Goal: Task Accomplishment & Management: Manage account settings

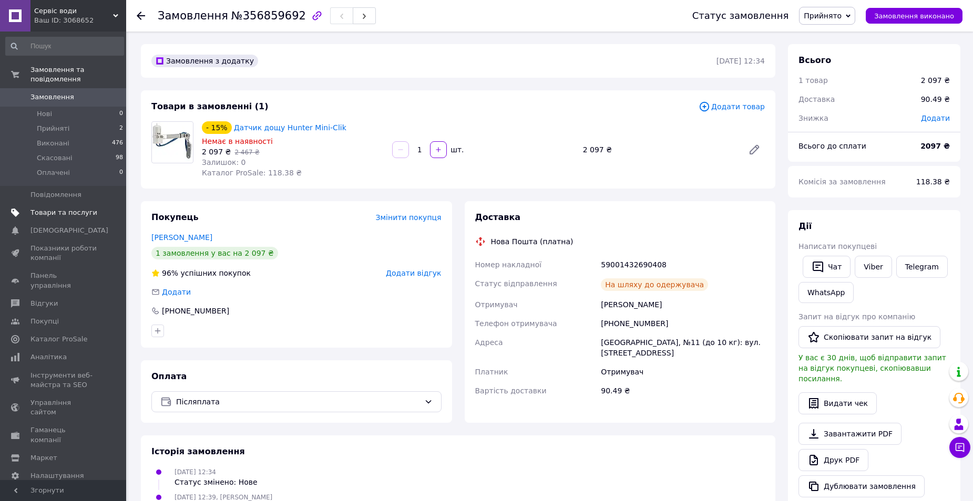
click at [71, 208] on span "Товари та послуги" at bounding box center [63, 212] width 67 height 9
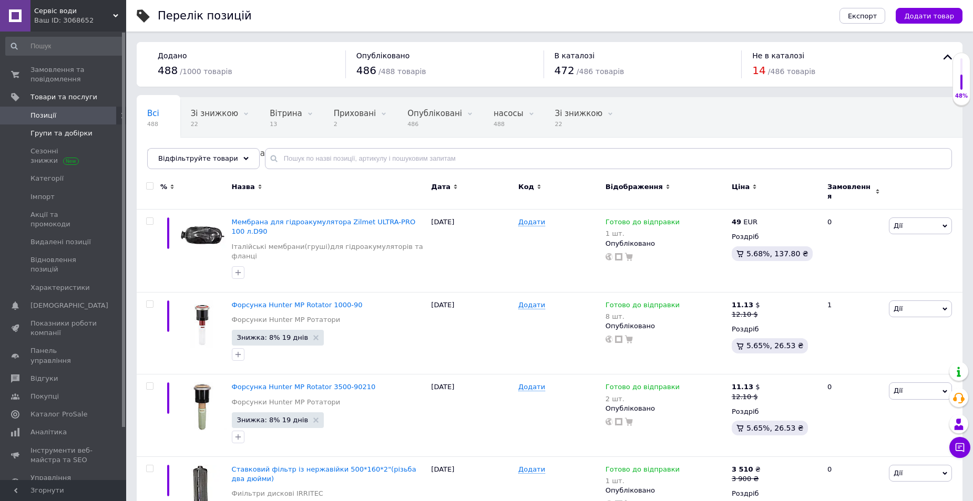
click at [55, 134] on span "Групи та добірки" at bounding box center [61, 133] width 62 height 9
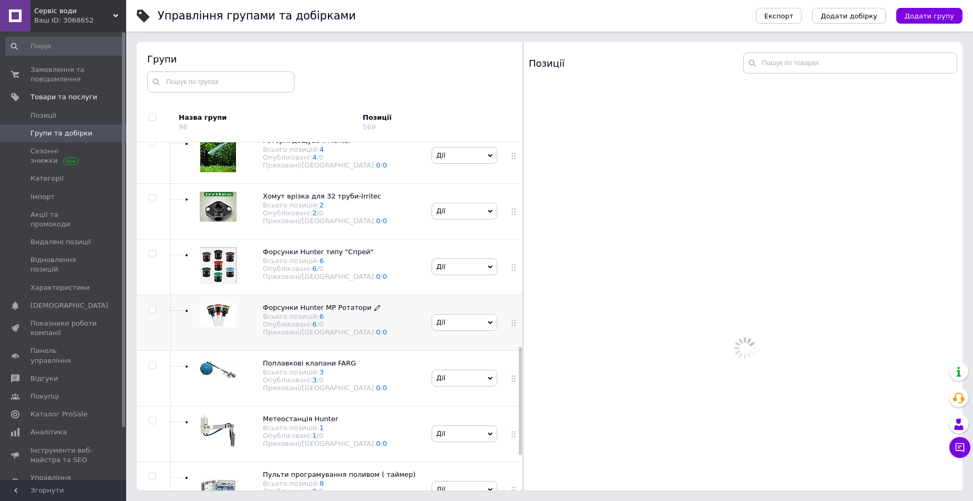
scroll to position [686, 0]
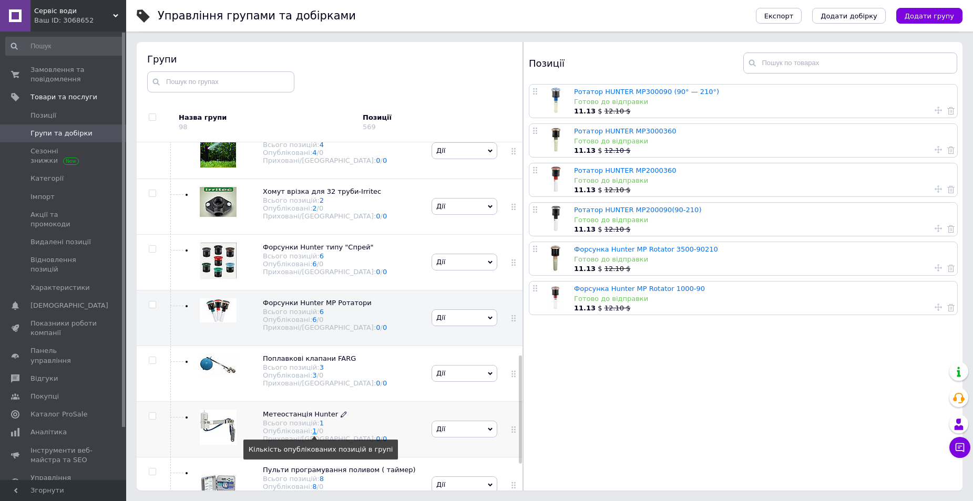
click at [312, 432] on link "1" at bounding box center [314, 431] width 4 height 8
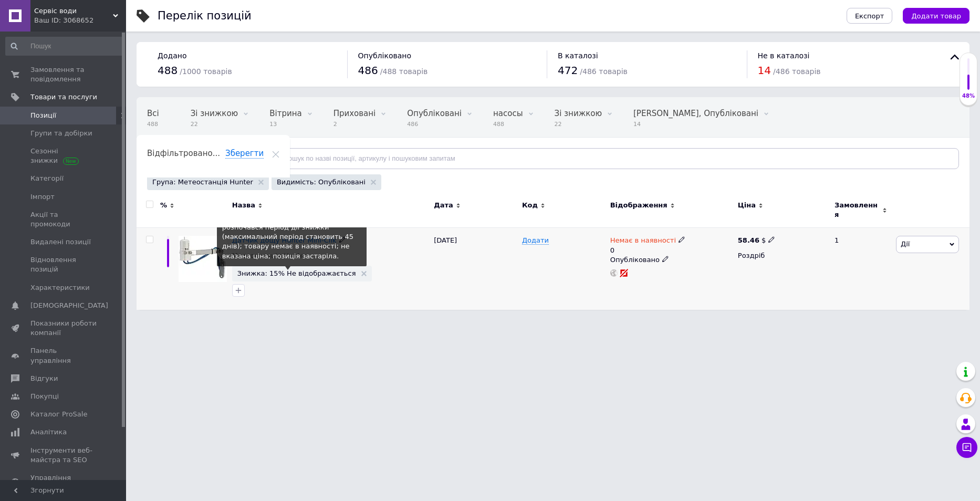
click at [275, 270] on span "Знижка: 15% Не відображається" at bounding box center [296, 273] width 119 height 7
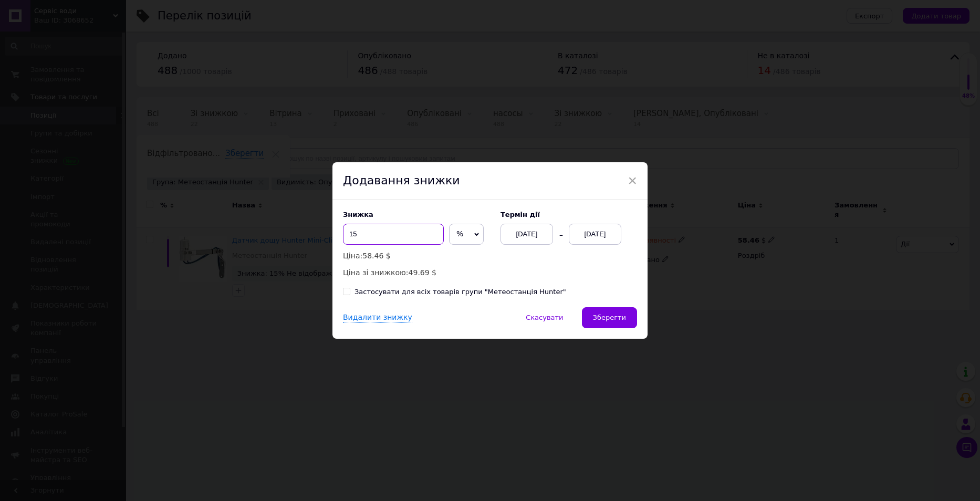
click at [367, 232] on input "15" at bounding box center [393, 234] width 101 height 21
type input "10"
click at [594, 234] on div "[DATE]" at bounding box center [595, 234] width 53 height 21
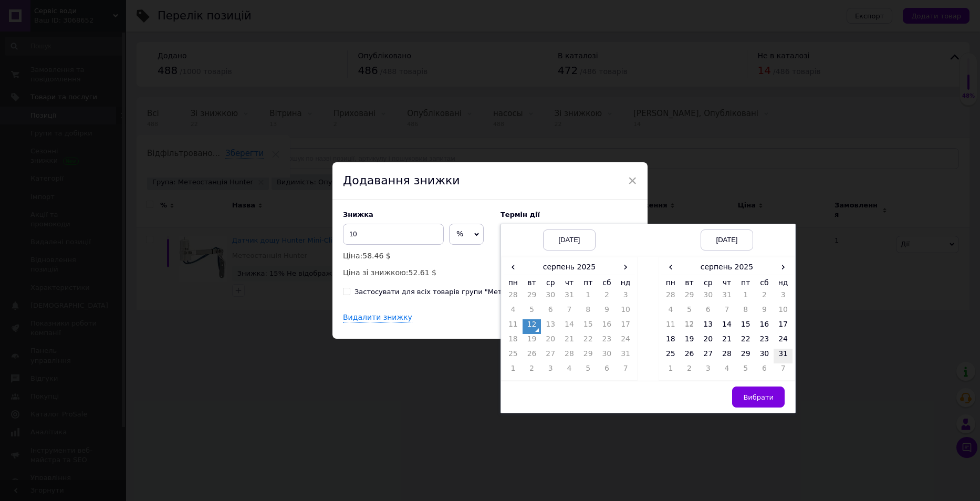
click at [785, 354] on td "31" at bounding box center [783, 356] width 19 height 15
click at [763, 394] on span "Вибрати" at bounding box center [758, 398] width 30 height 8
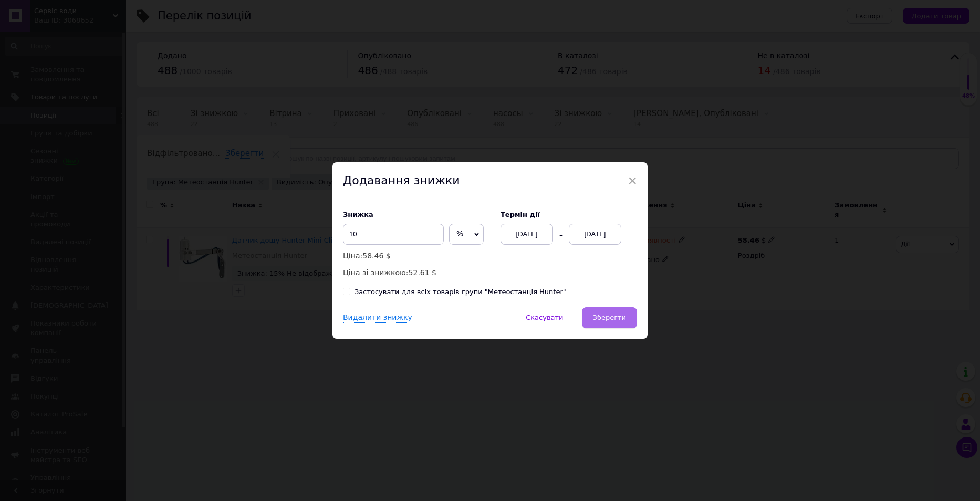
click at [611, 318] on span "Зберегти" at bounding box center [609, 318] width 33 height 8
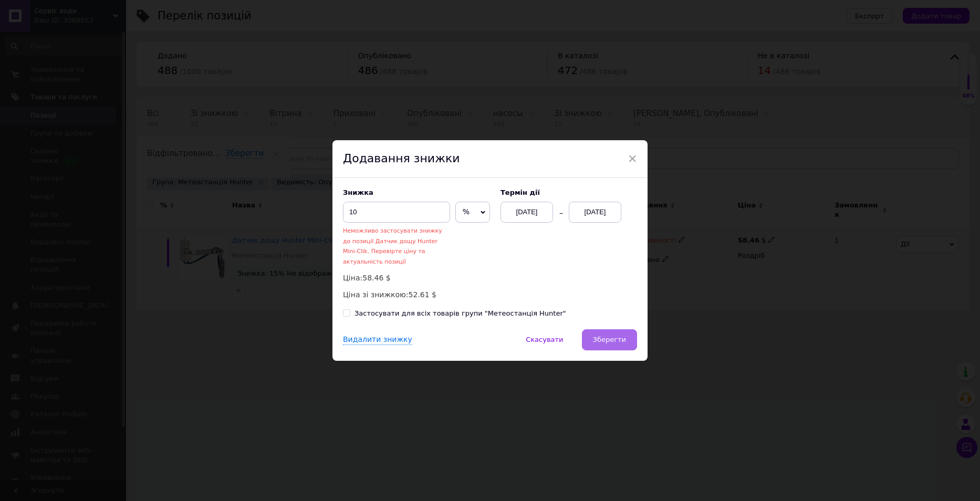
click at [607, 336] on span "Зберегти" at bounding box center [609, 340] width 33 height 8
click at [631, 164] on span "×" at bounding box center [632, 159] width 9 height 18
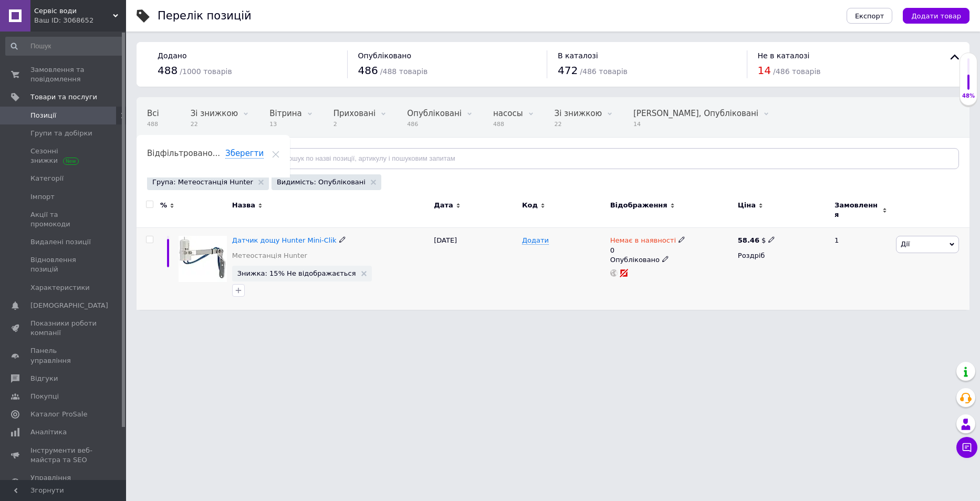
click at [679, 237] on use at bounding box center [682, 240] width 6 height 6
click at [707, 280] on li "Готово до відправки" at bounding box center [737, 282] width 100 height 15
click at [704, 271] on input "0" at bounding box center [727, 281] width 80 height 21
type input "1"
click at [529, 272] on div "Додати" at bounding box center [564, 269] width 88 height 82
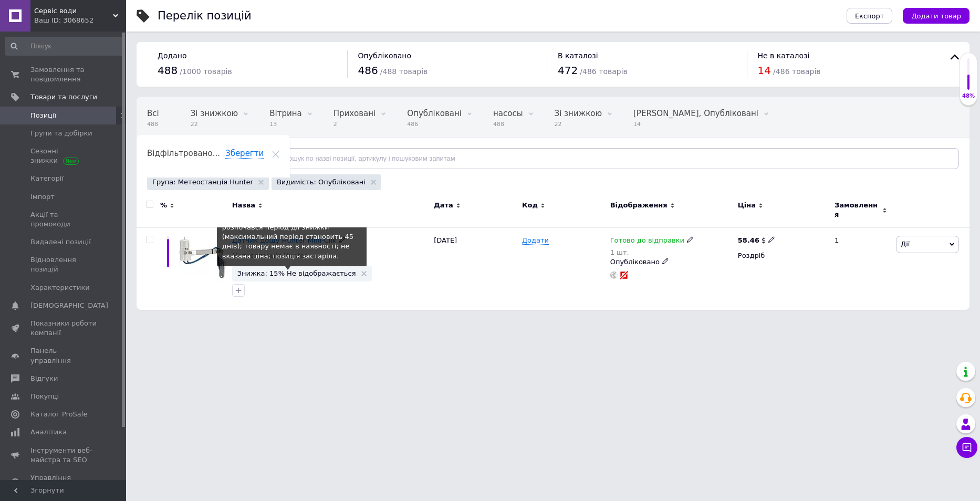
click at [291, 270] on span "Знижка: 15% Не відображається" at bounding box center [296, 273] width 119 height 7
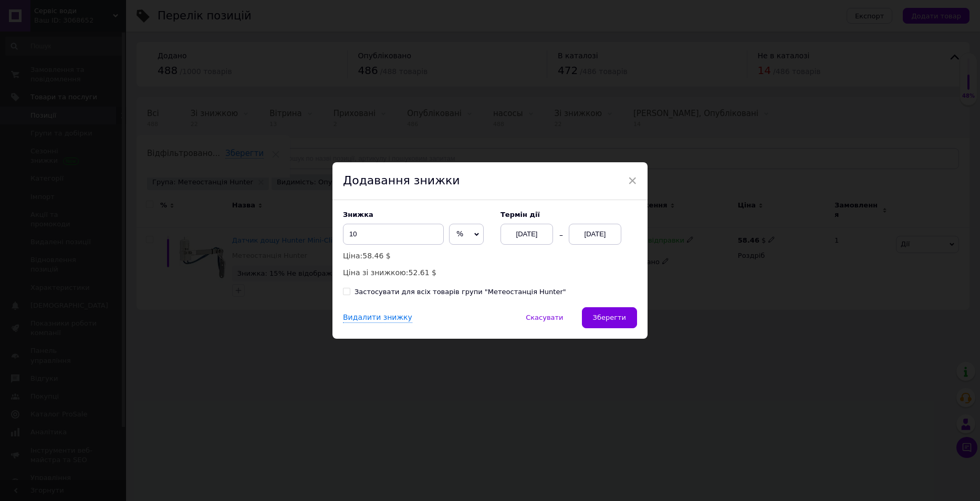
click at [601, 233] on div "[DATE]" at bounding box center [595, 234] width 53 height 21
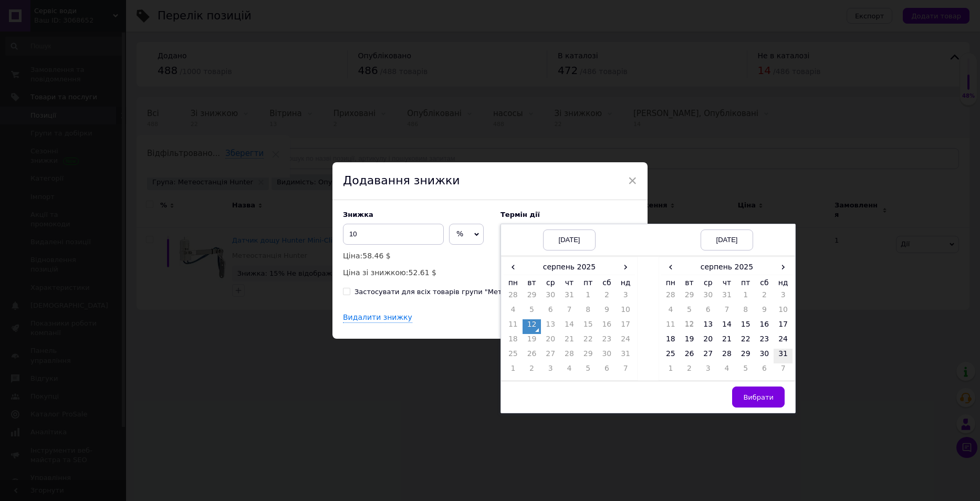
click at [781, 355] on td "31" at bounding box center [783, 356] width 19 height 15
click at [755, 397] on span "Вибрати" at bounding box center [758, 398] width 30 height 8
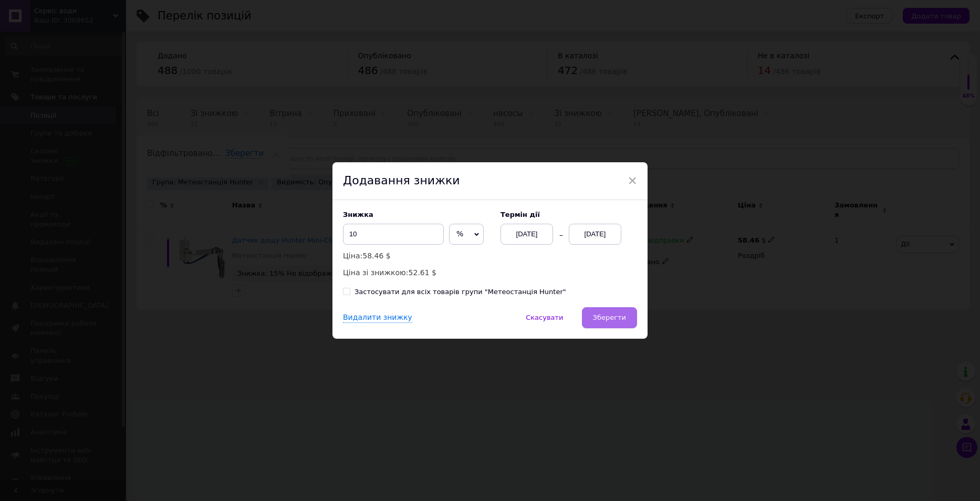
click at [601, 317] on span "Зберегти" at bounding box center [609, 318] width 33 height 8
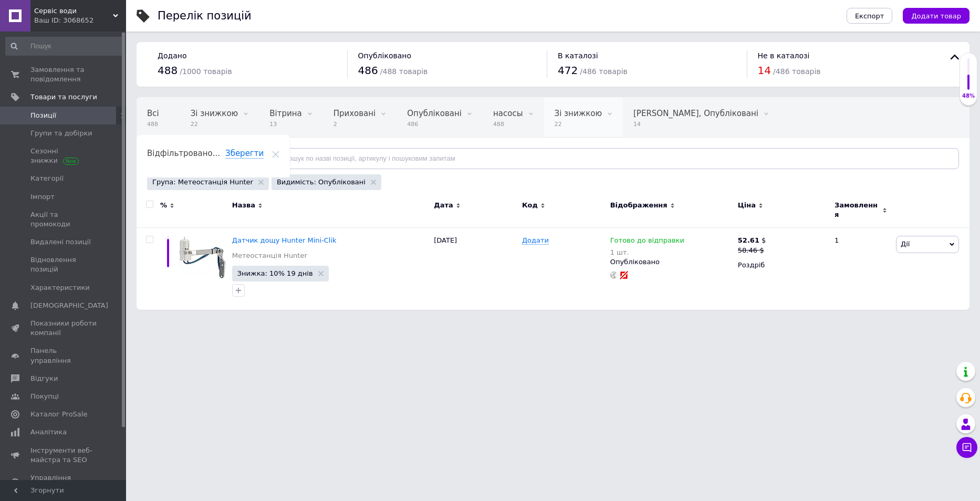
click at [605, 118] on span at bounding box center [610, 114] width 11 height 11
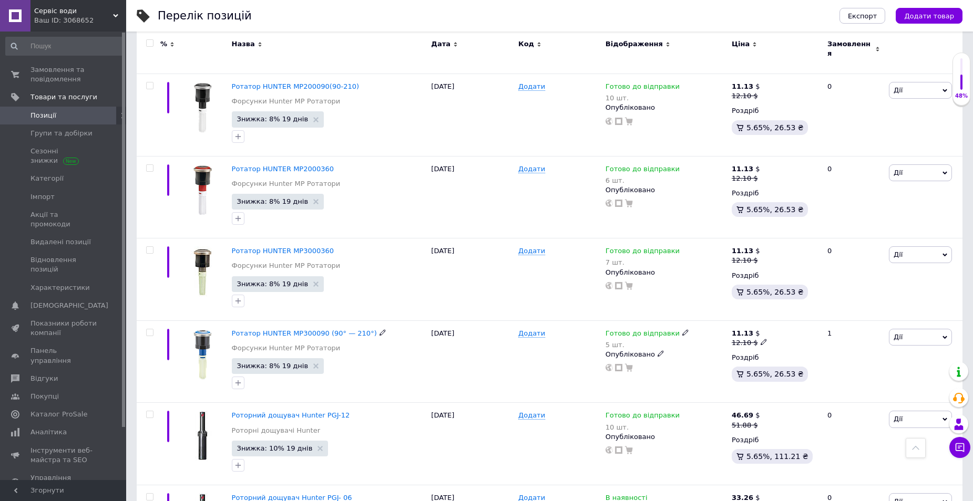
scroll to position [551, 0]
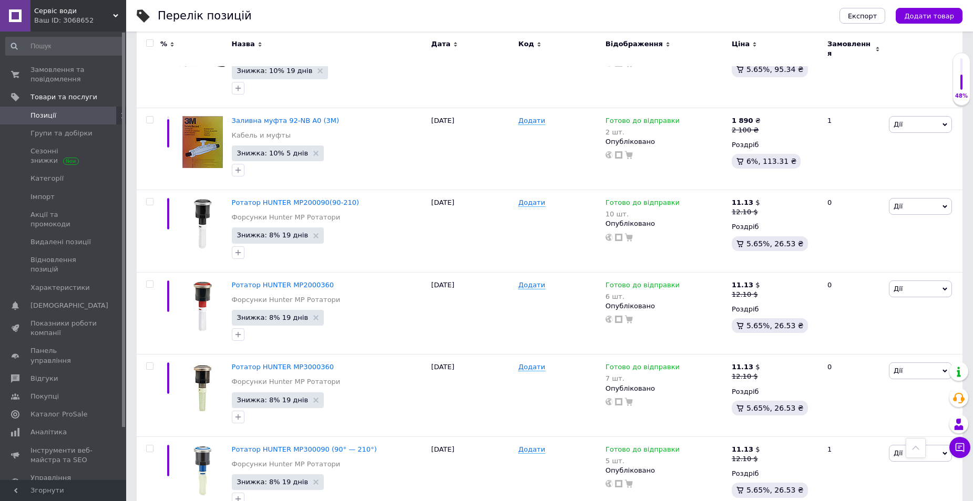
click at [44, 410] on span "Каталог ProSale" at bounding box center [58, 414] width 57 height 9
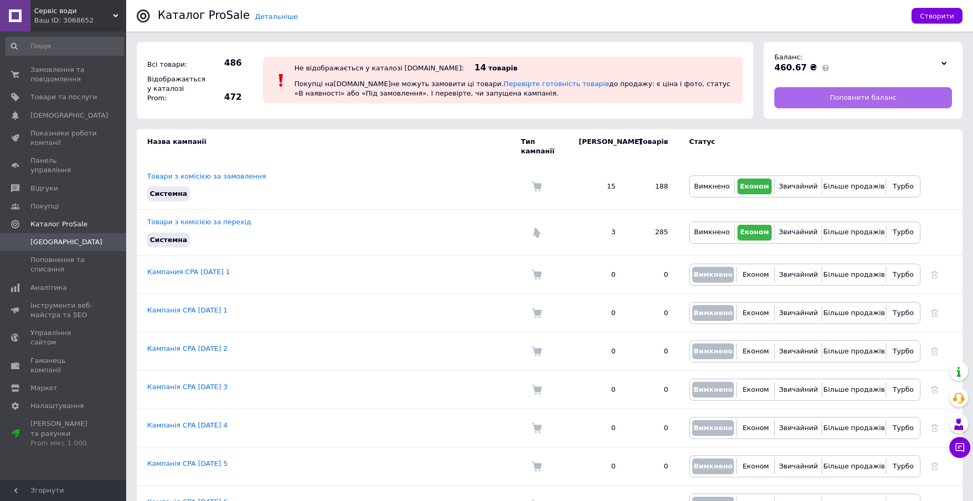
click at [850, 96] on span "Поповнити баланс" at bounding box center [863, 97] width 67 height 9
